Goal: Book appointment/travel/reservation

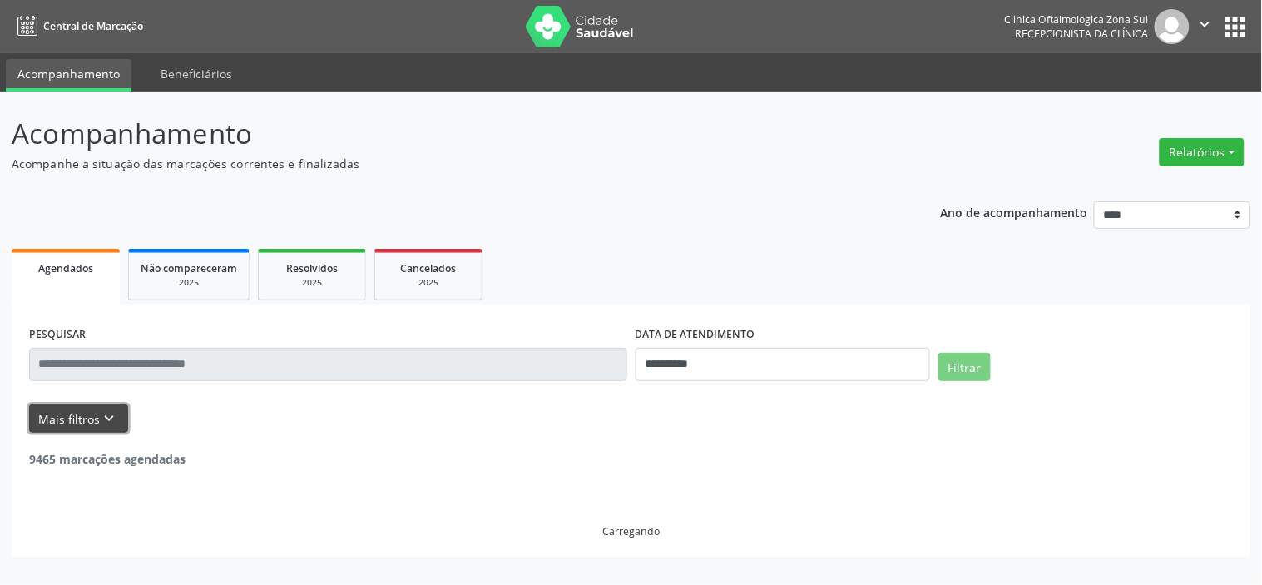
click at [102, 417] on icon "keyboard_arrow_down" at bounding box center [110, 418] width 18 height 18
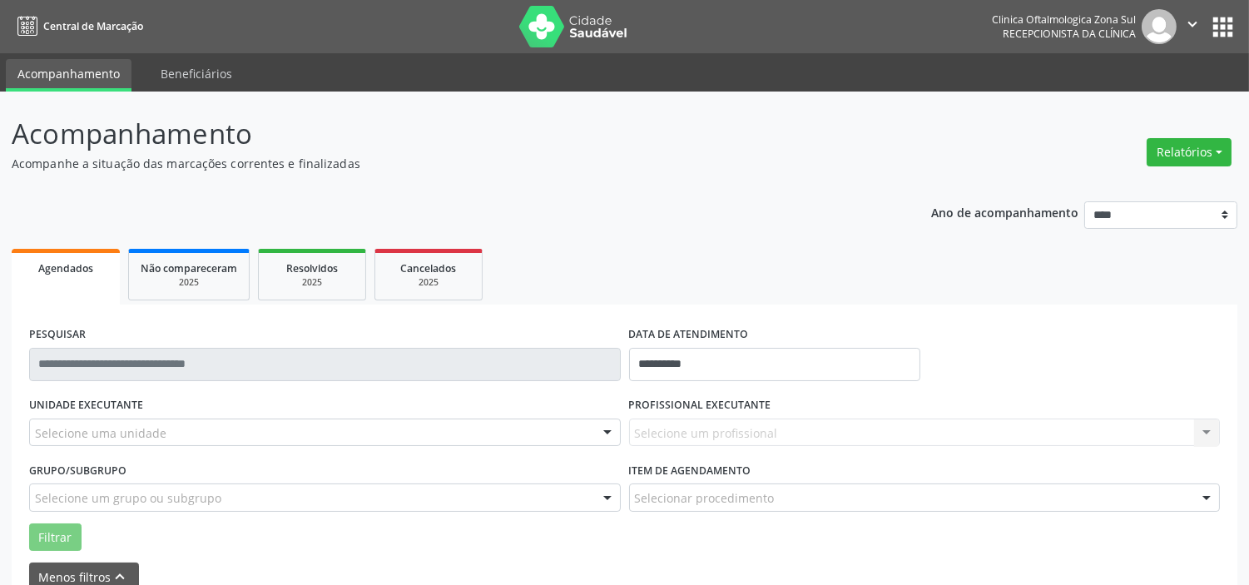
click at [161, 427] on div "Selecione uma unidade" at bounding box center [325, 433] width 592 height 28
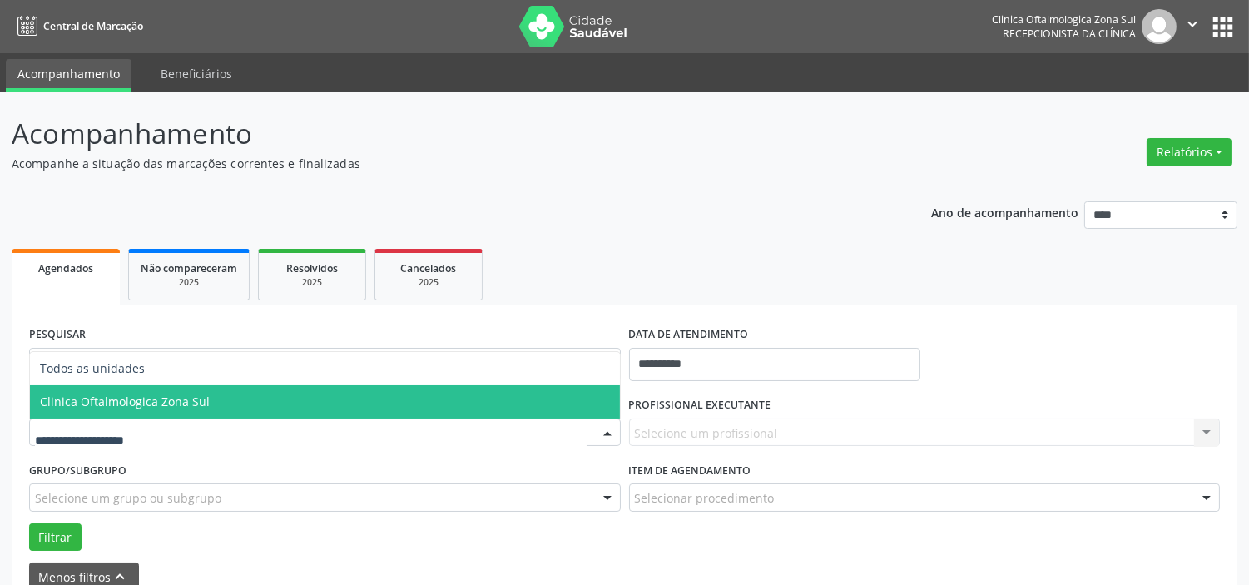
click at [186, 400] on span "Clinica Oftalmologica Zona Sul" at bounding box center [125, 402] width 170 height 16
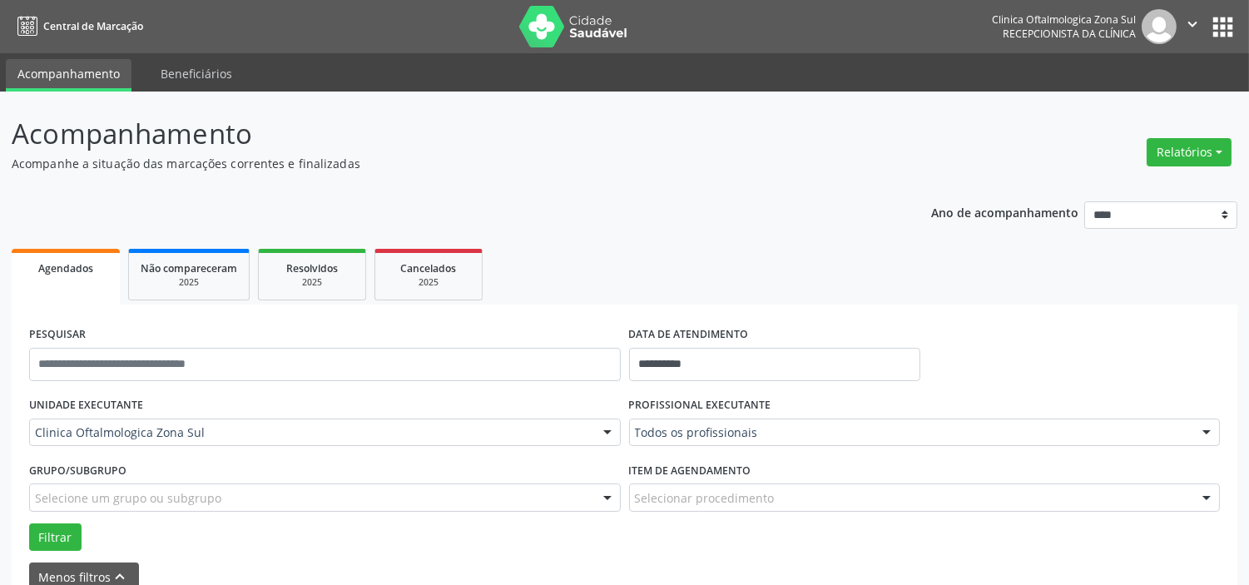
click at [198, 485] on div "Selecione um grupo ou subgrupo" at bounding box center [325, 497] width 592 height 28
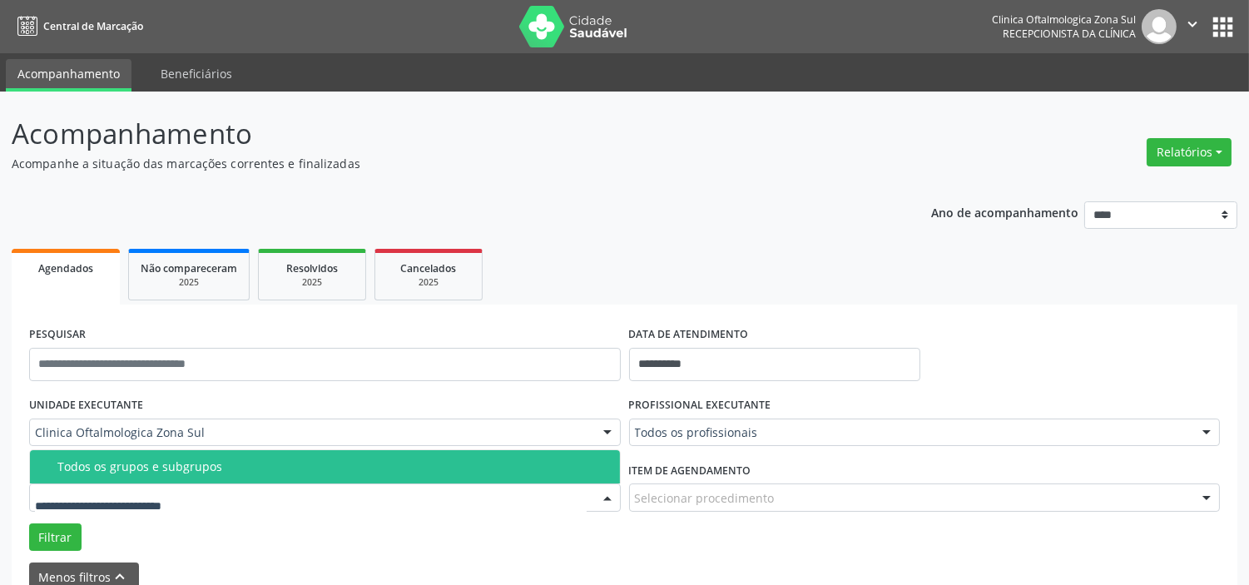
click at [210, 460] on div "Todos os grupos e subgrupos" at bounding box center [333, 466] width 553 height 13
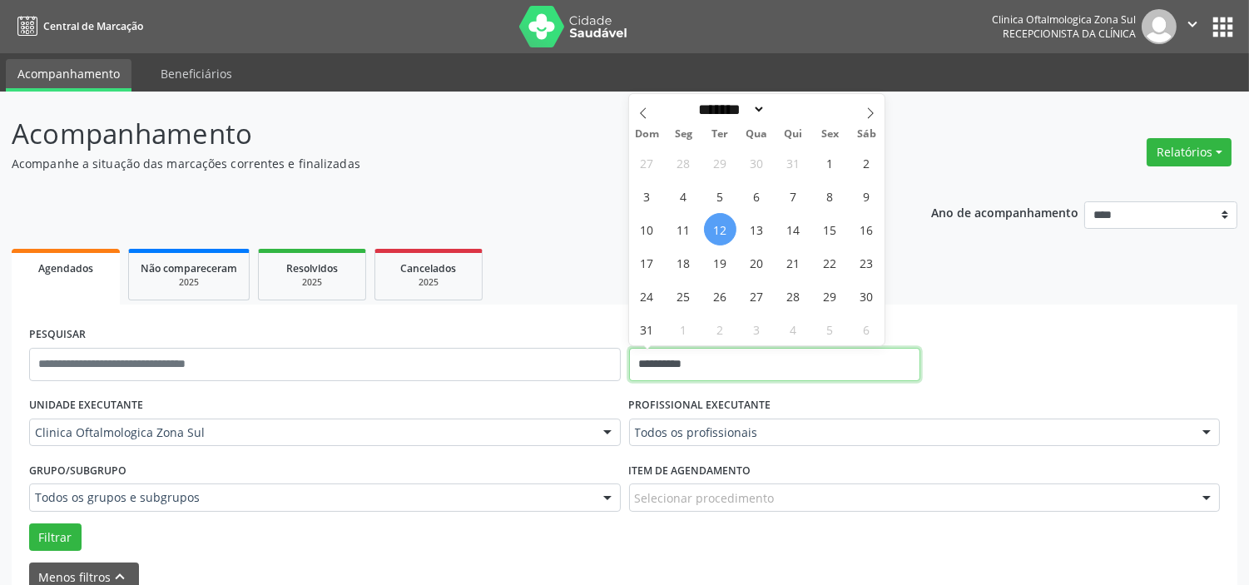
click at [750, 364] on input "**********" at bounding box center [774, 364] width 291 height 33
click at [871, 113] on icon at bounding box center [871, 113] width 12 height 12
select select "*"
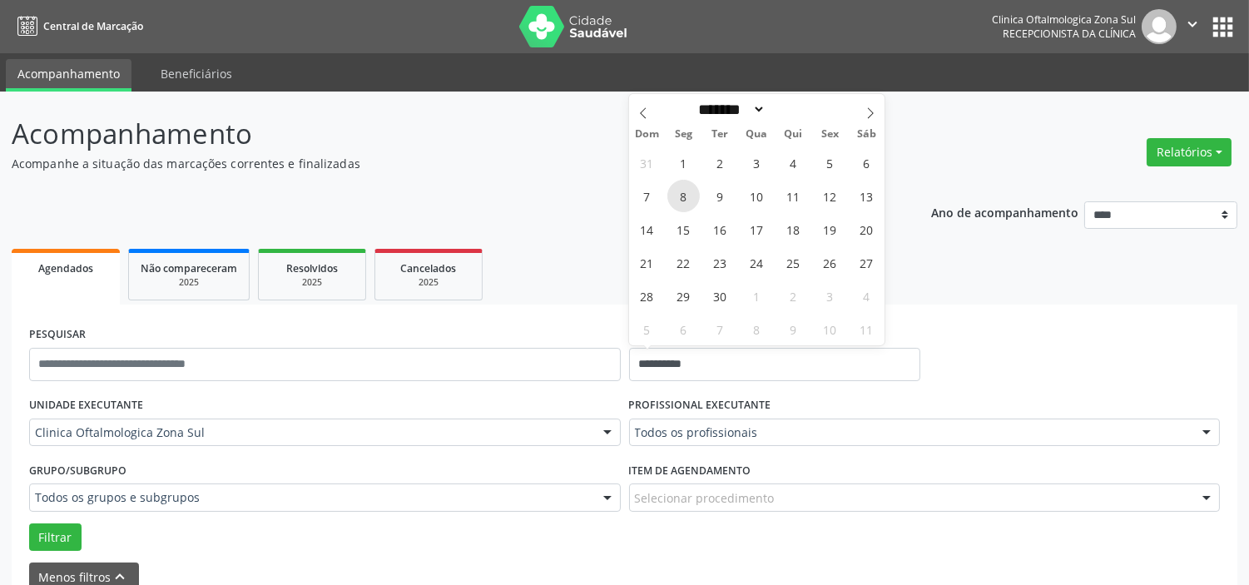
click at [693, 196] on span "8" at bounding box center [683, 196] width 32 height 32
type input "**********"
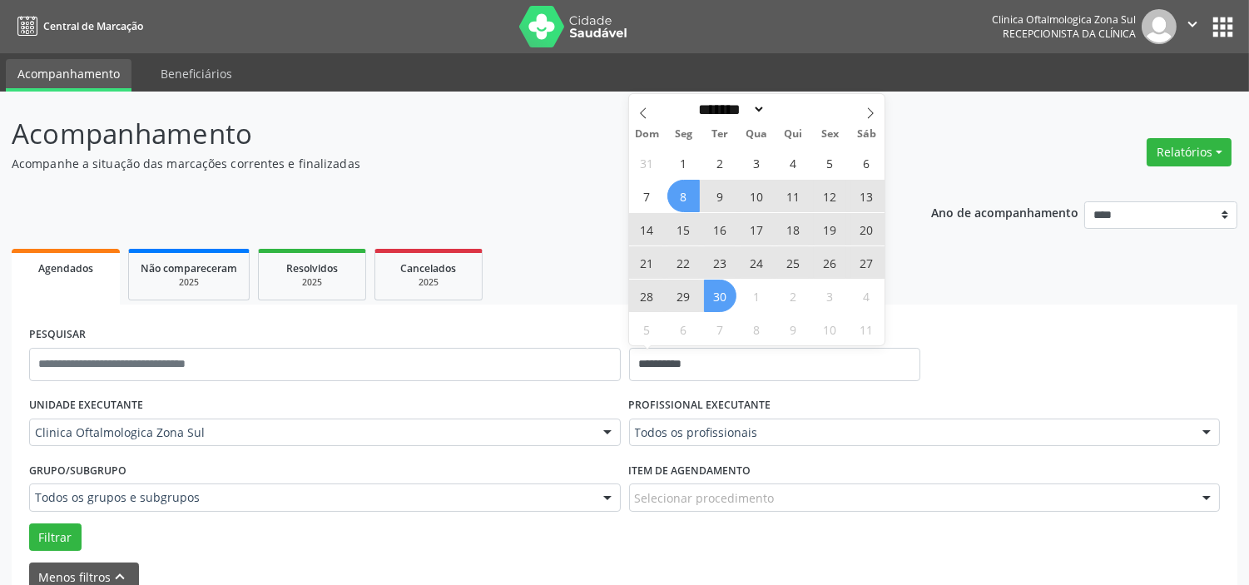
click at [724, 290] on span "30" at bounding box center [720, 296] width 32 height 32
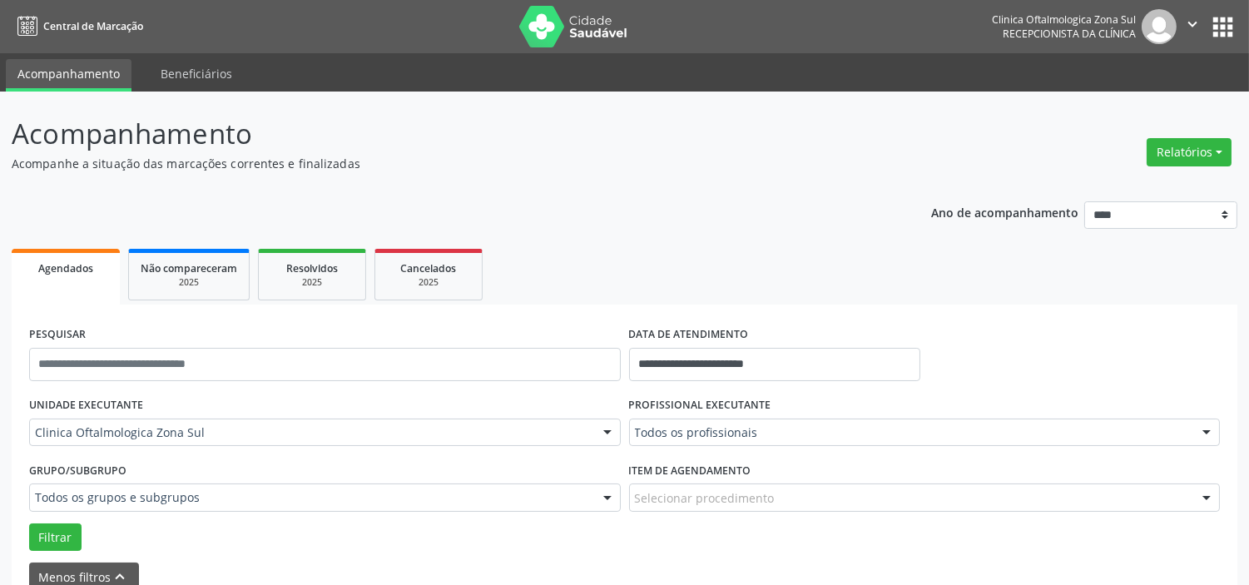
click at [739, 425] on div "Todos os profissionais" at bounding box center [925, 433] width 592 height 28
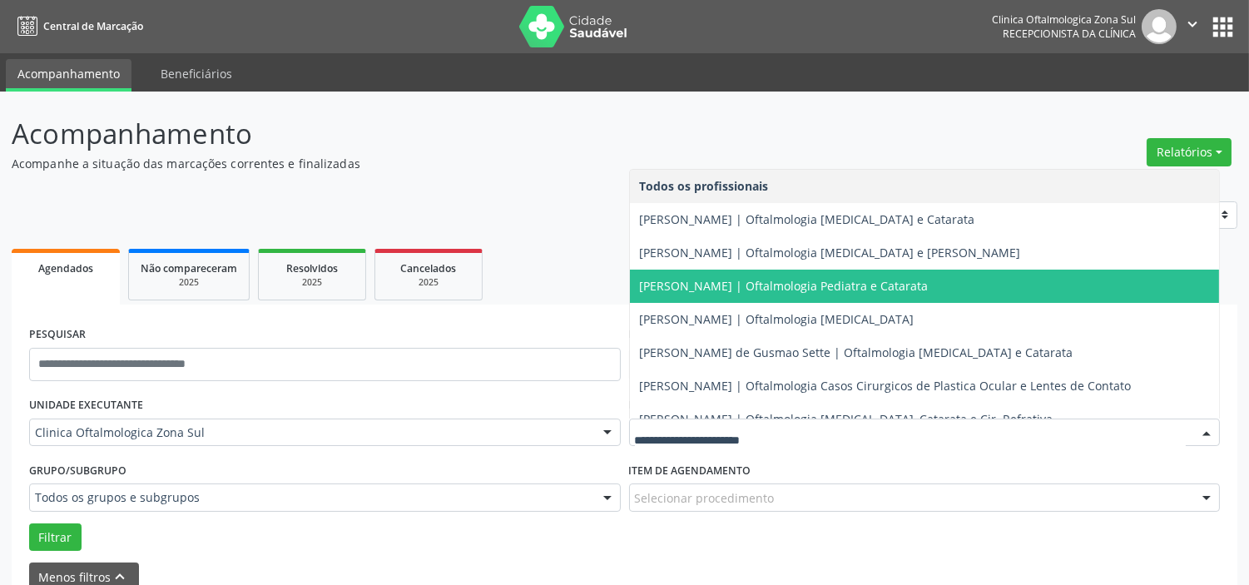
click at [720, 284] on span "[PERSON_NAME] | Oftalmologia Pediatra e Catarata" at bounding box center [784, 286] width 289 height 16
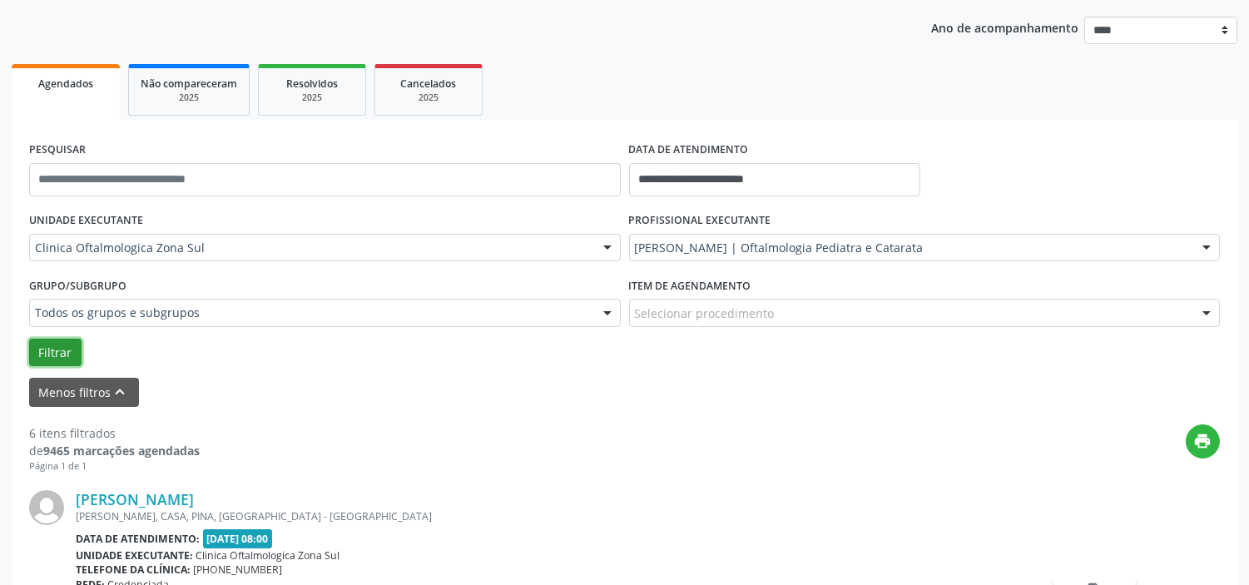
click at [71, 355] on button "Filtrar" at bounding box center [55, 353] width 52 height 28
